Goal: Find contact information: Obtain details needed to contact an individual or organization

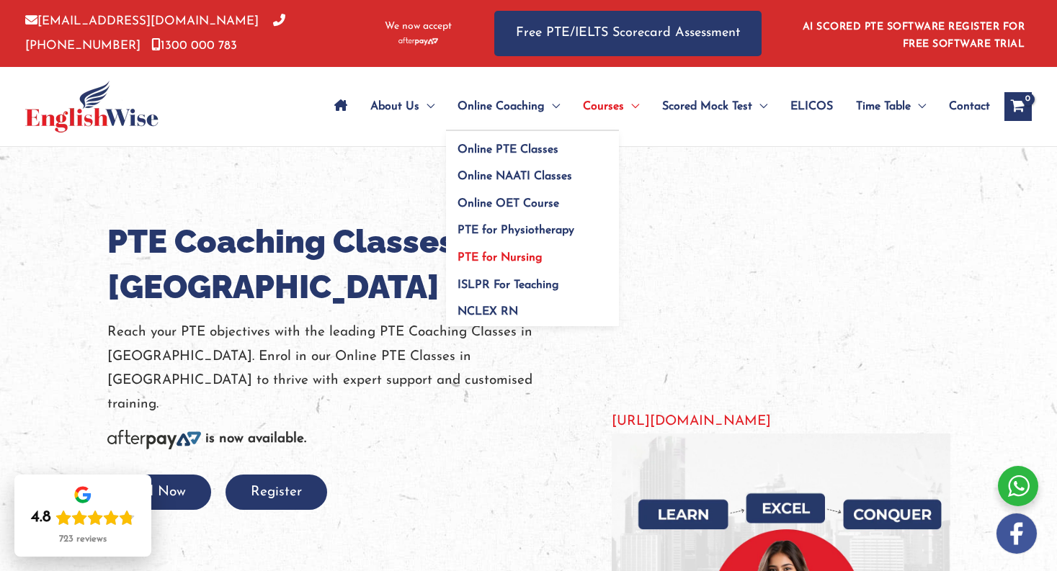
click at [505, 257] on span "PTE for Nursing" at bounding box center [499, 258] width 85 height 12
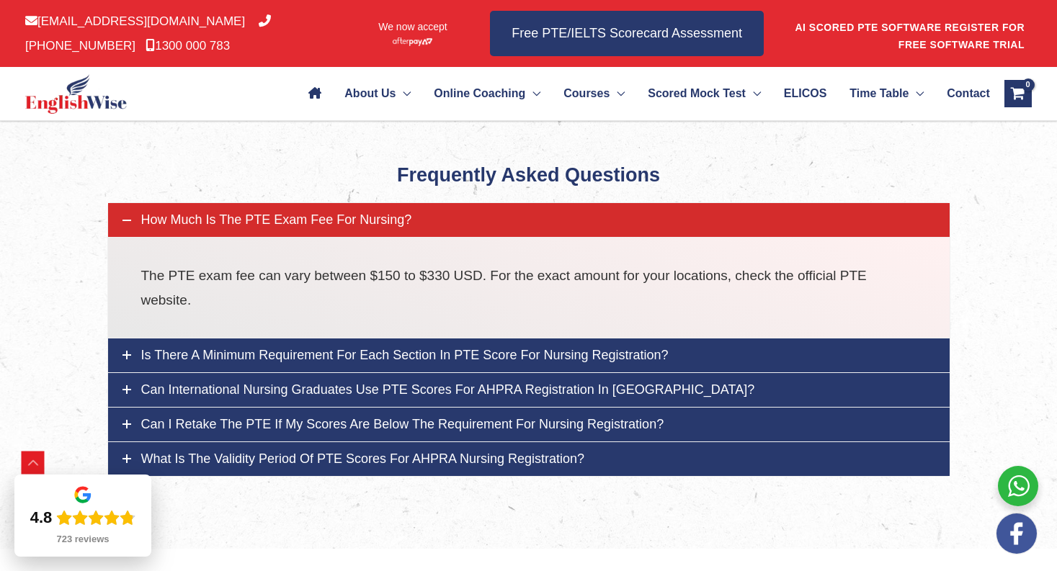
scroll to position [4769, 0]
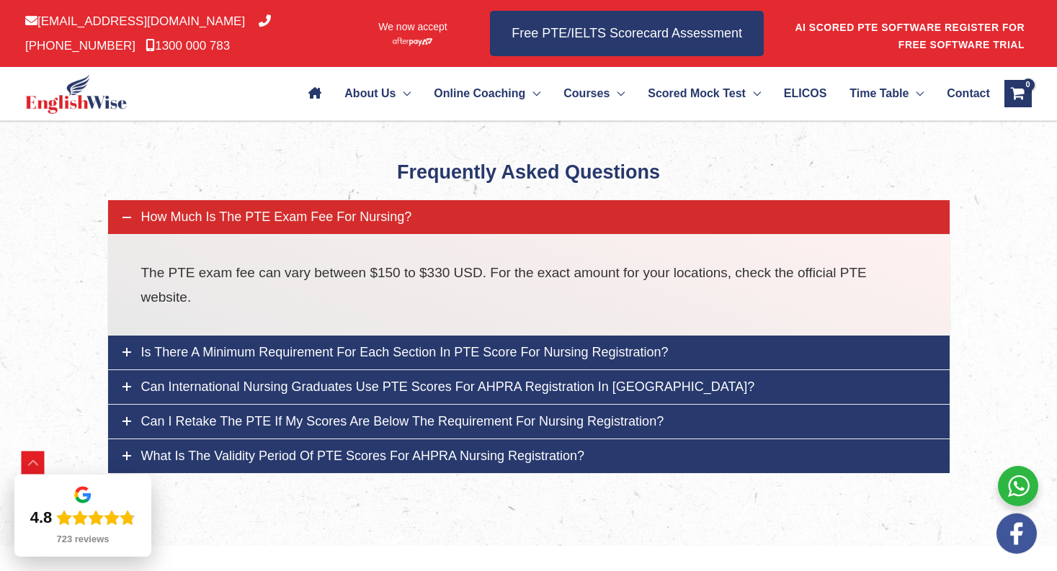
click at [670, 405] on link "Can I retake the PTE if my scores are below the requirement for nursing registr…" at bounding box center [528, 422] width 841 height 34
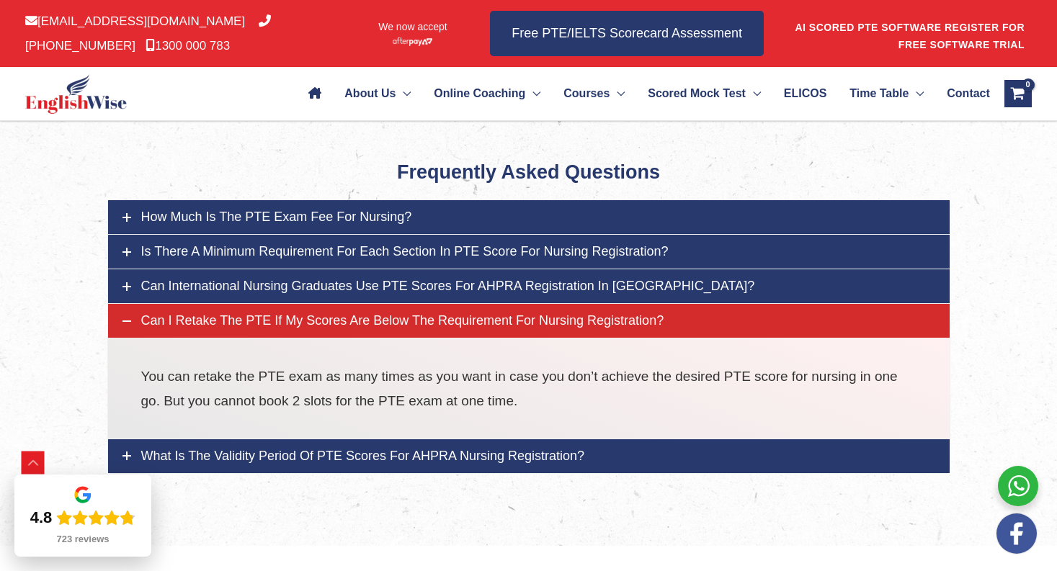
click at [618, 313] on span "Can I retake the PTE if my scores are below the requirement for nursing registr…" at bounding box center [402, 320] width 523 height 14
click at [613, 313] on span "Can I retake the PTE if my scores are below the requirement for nursing registr…" at bounding box center [402, 320] width 523 height 14
click at [128, 317] on icon at bounding box center [126, 321] width 9 height 9
click at [127, 317] on icon at bounding box center [126, 321] width 9 height 9
click at [152, 364] on p "You can retake the PTE exam as many times as you want in case you don’t achieve…" at bounding box center [528, 388] width 775 height 48
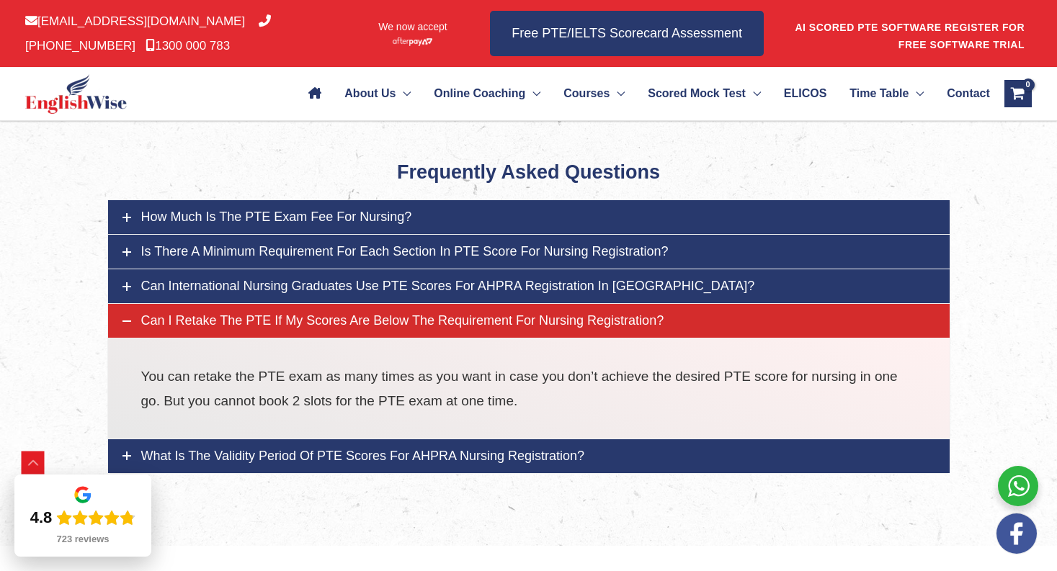
click at [246, 279] on span "Can international nursing graduates use PTE scores for AHPRA registration in [G…" at bounding box center [448, 286] width 614 height 14
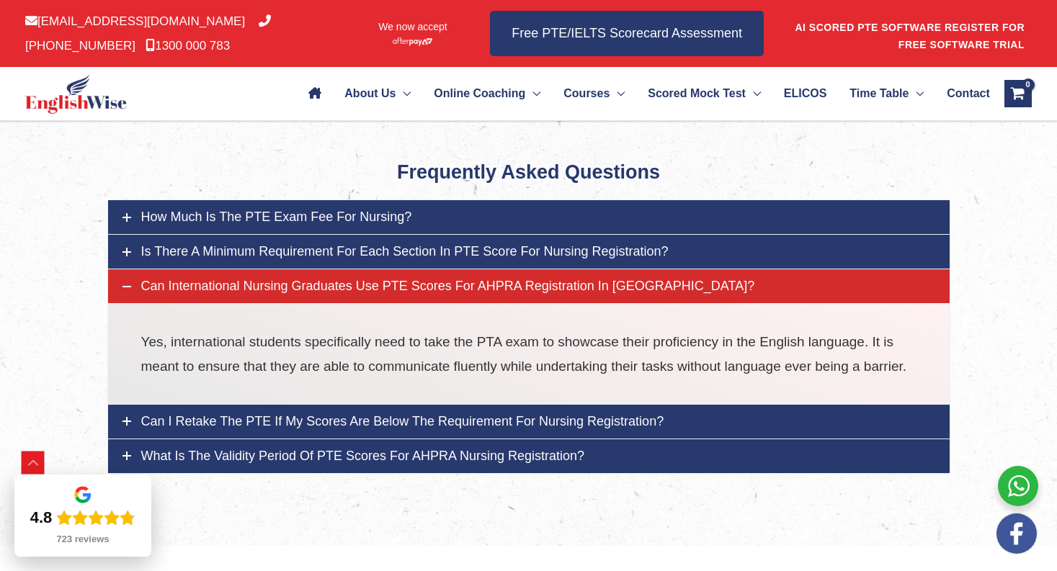
click at [246, 279] on span "Can international nursing graduates use PTE scores for AHPRA registration in [G…" at bounding box center [448, 286] width 614 height 14
click at [248, 235] on link "Is there a minimum requirement for each section in PTE score for nursing regist…" at bounding box center [528, 252] width 841 height 34
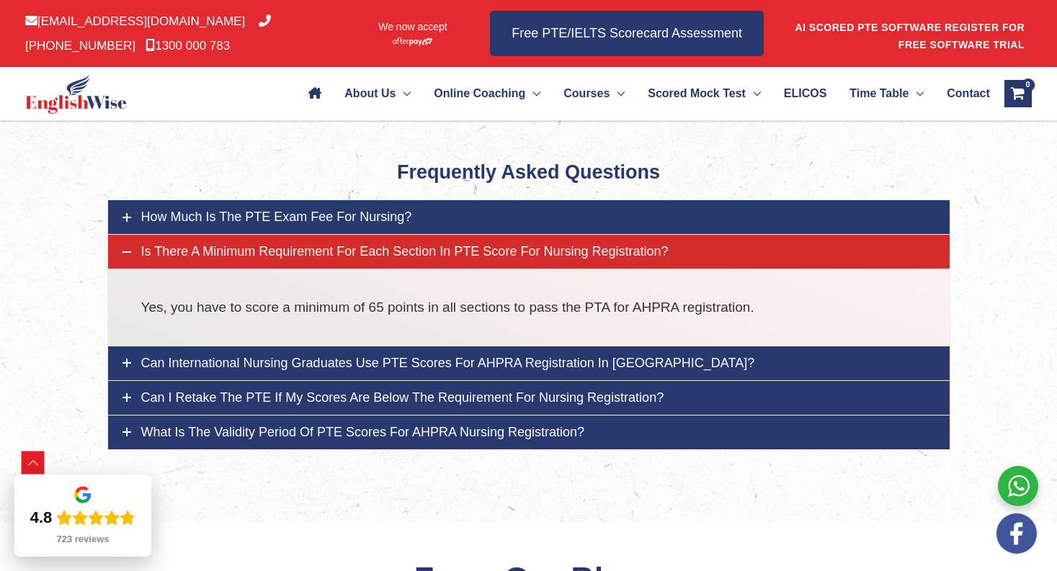
click at [297, 425] on span "What is the validity period of PTE scores for AHPRA nursing registration?" at bounding box center [363, 432] width 444 height 14
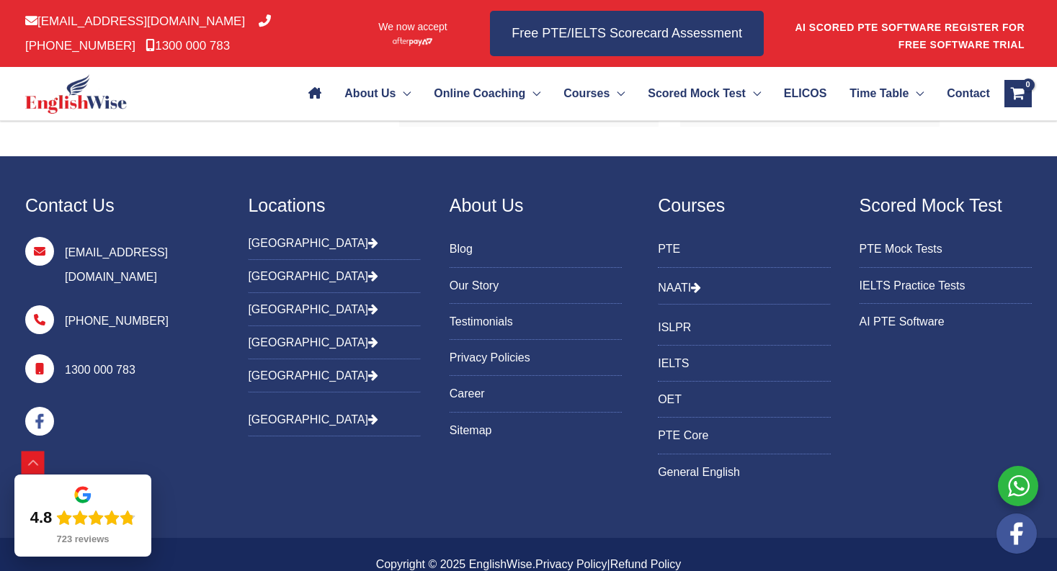
scroll to position [6128, 0]
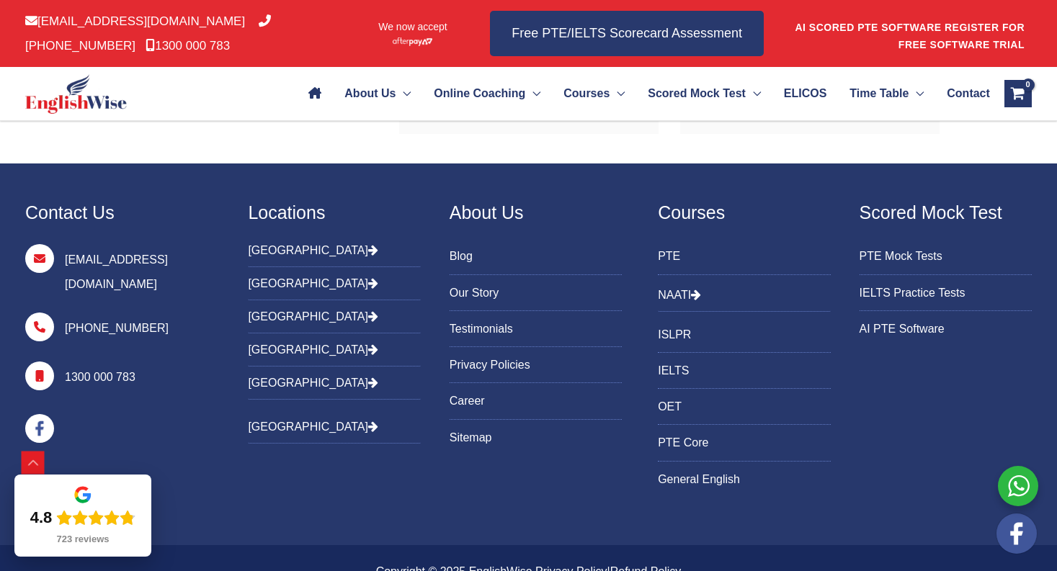
click at [872, 244] on link "PTE Mock Tests" at bounding box center [945, 256] width 172 height 24
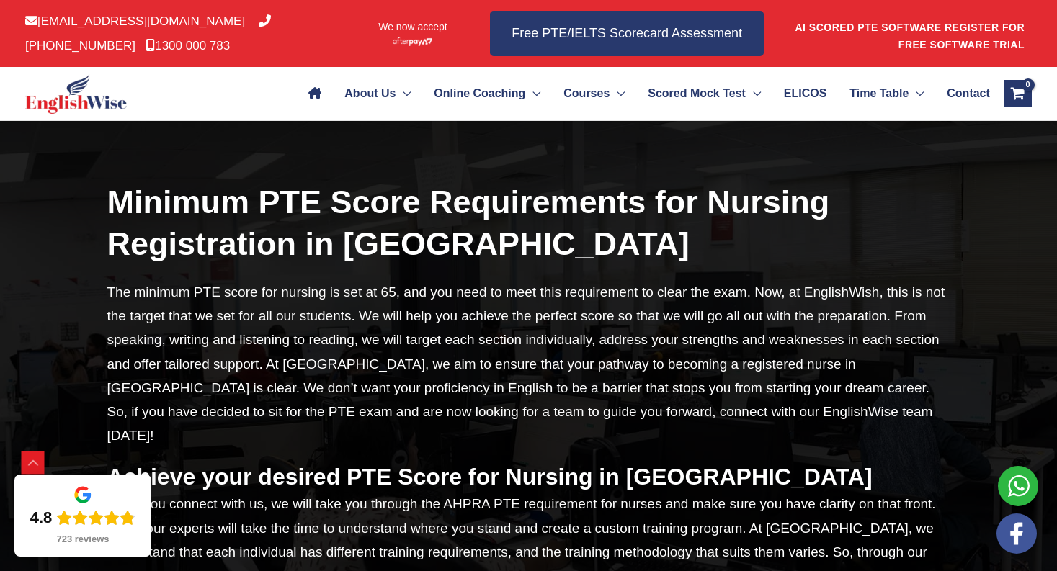
scroll to position [2716, 0]
click at [1014, 98] on icon "View Shopping Cart, empty" at bounding box center [1017, 94] width 17 height 17
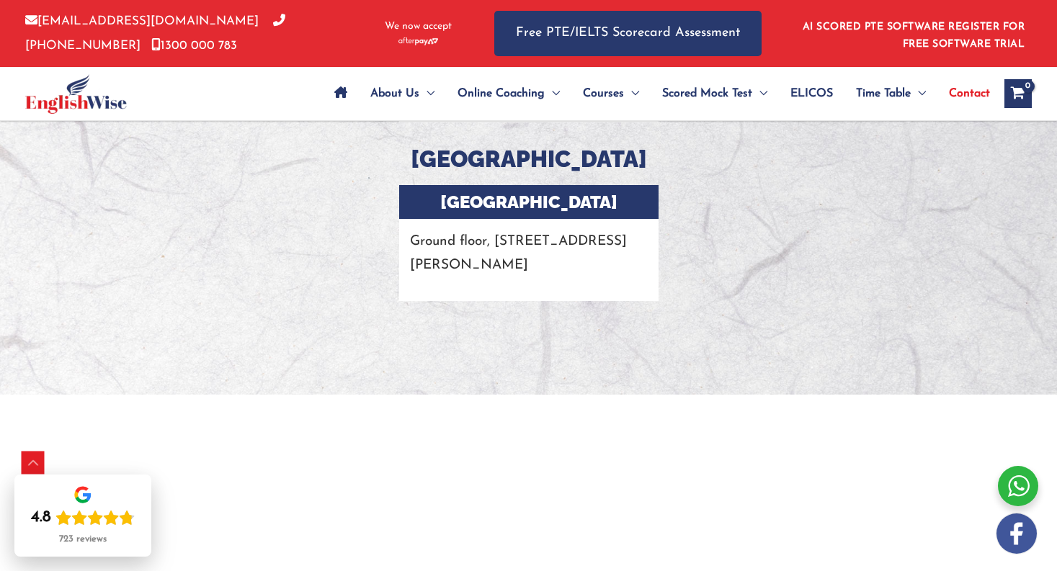
scroll to position [2875, 0]
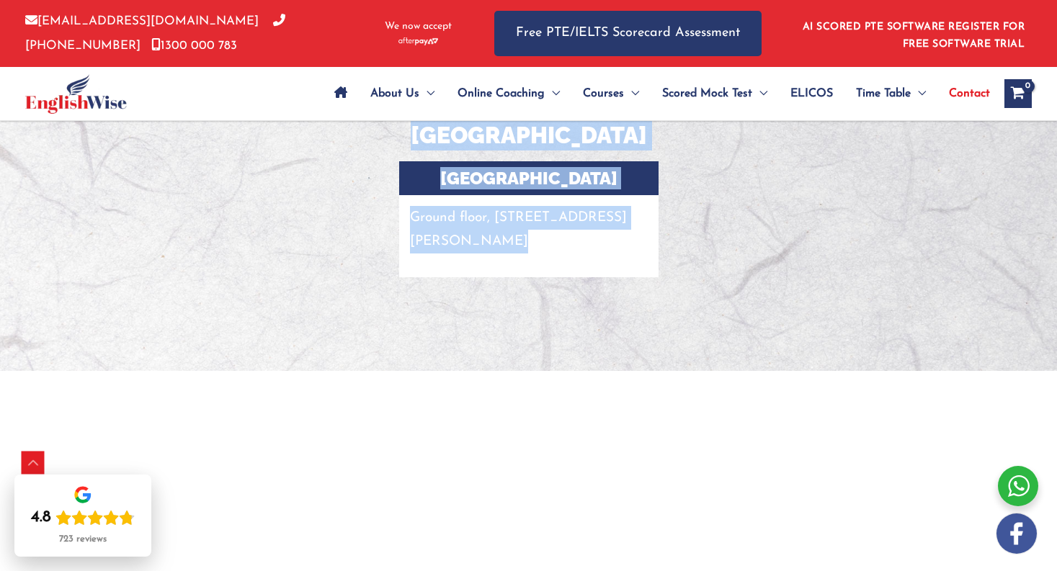
drag, startPoint x: 703, startPoint y: 127, endPoint x: 697, endPoint y: 249, distance: 122.6
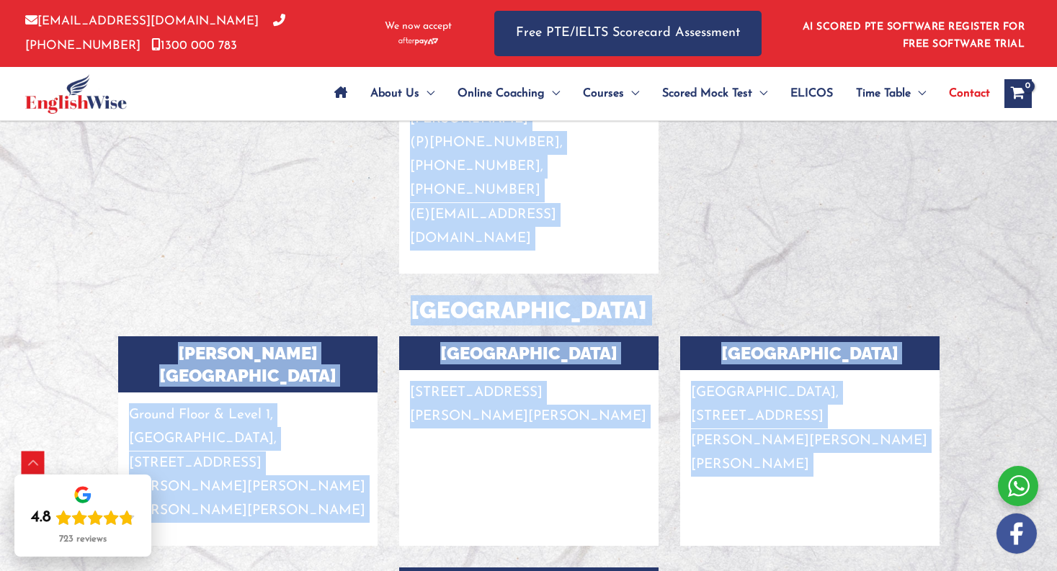
scroll to position [2233, 0]
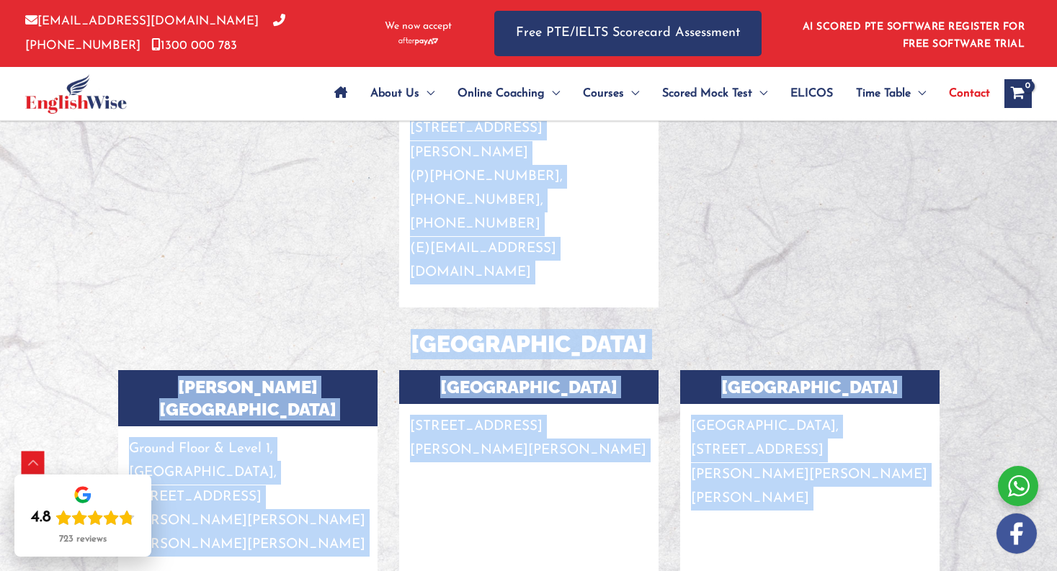
click at [707, 460] on div "Vinh City Campus Hue Loc Building, 156 Nguyen Si Sach, Hung Phuc Ward, Vinh Cit…" at bounding box center [809, 486] width 281 height 232
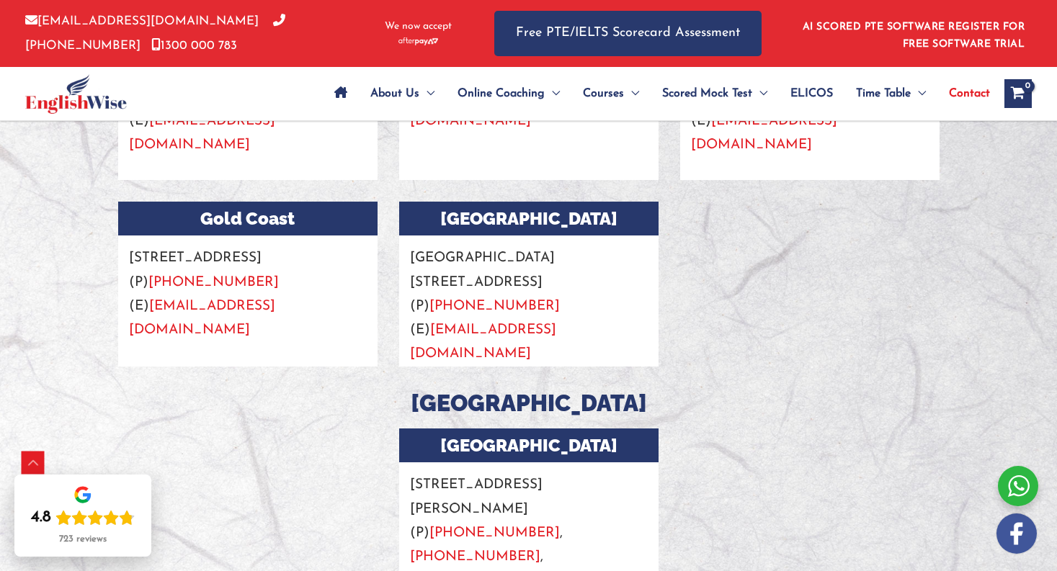
scroll to position [1876, 0]
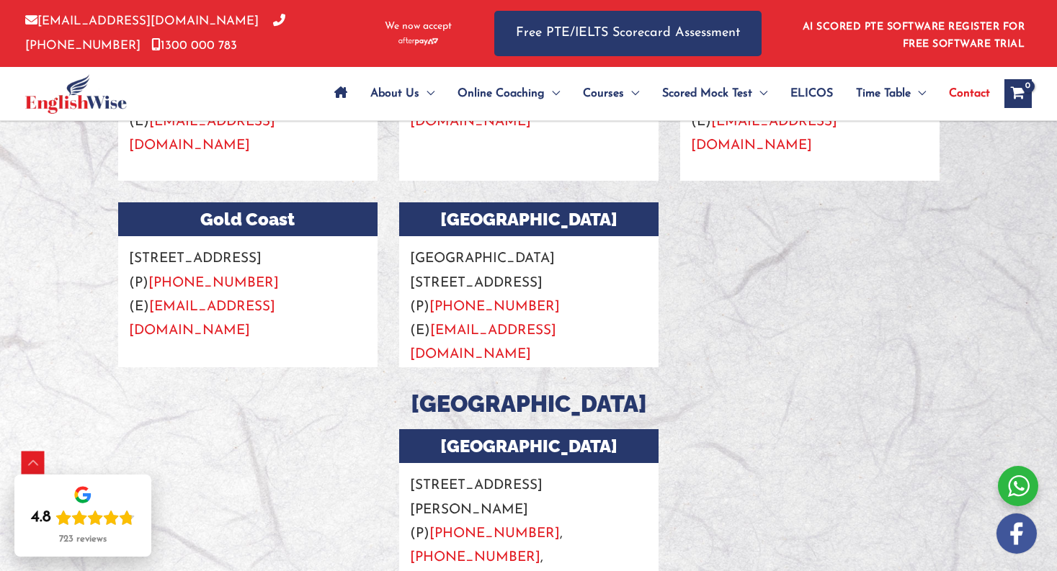
drag, startPoint x: 592, startPoint y: 278, endPoint x: 435, endPoint y: 282, distance: 157.1
click at [435, 282] on p "Ground G Suite, 5/9 Victoria Avenue, Perth WA 6000 (P) +61 451 878 744 (E) info…" at bounding box center [528, 301] width 259 height 130
copy p "(E) info@englishwise.com.au"
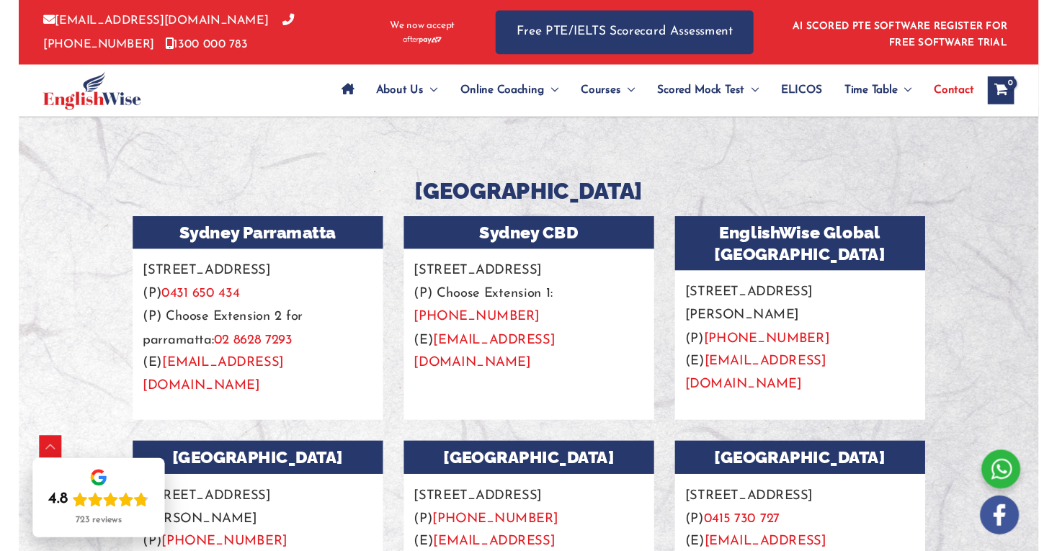
scroll to position [1135, 0]
